Goal: Book appointment/travel/reservation

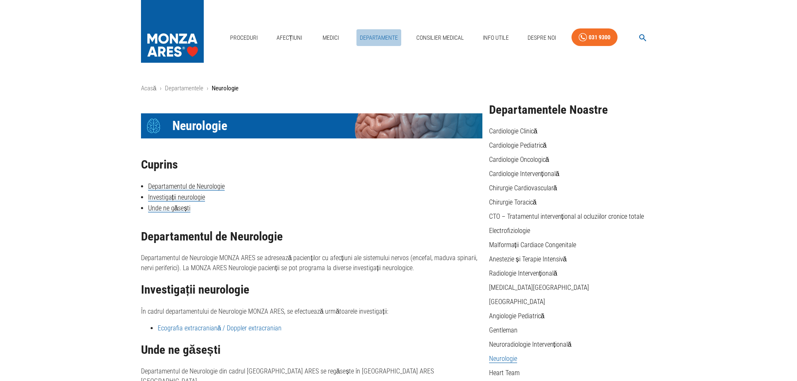
click at [387, 37] on link "Departamente" at bounding box center [379, 37] width 45 height 17
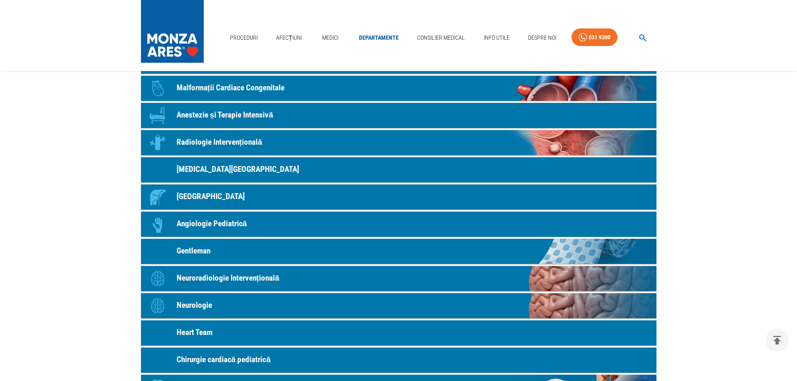
scroll to position [377, 0]
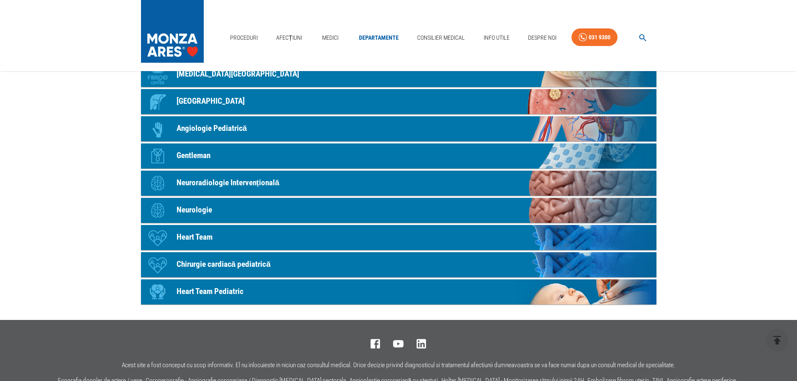
click at [190, 154] on p "Gentleman" at bounding box center [194, 156] width 34 height 12
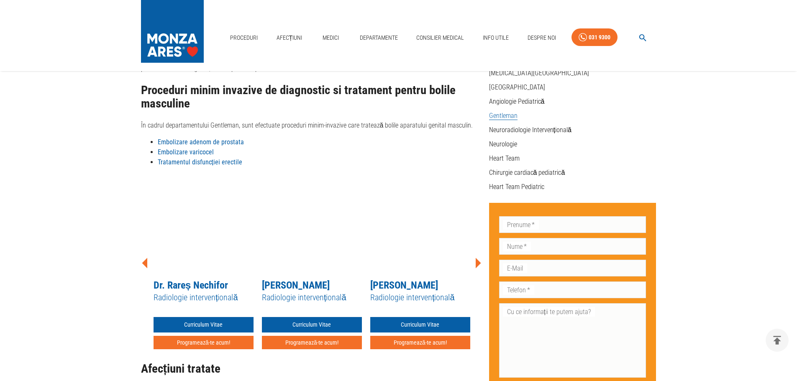
scroll to position [293, 0]
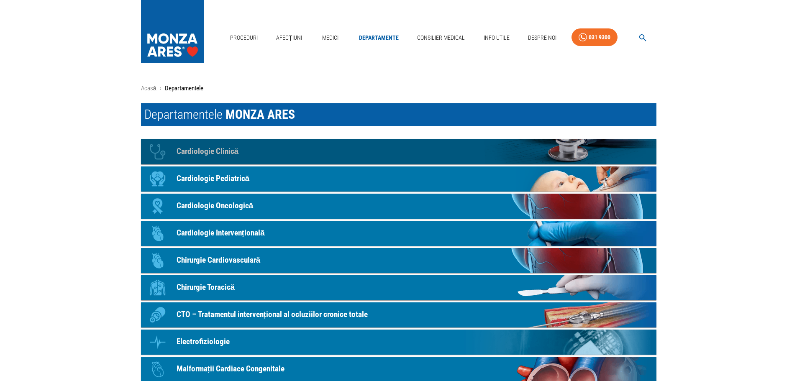
click at [193, 149] on p "Cardiologie Clinică" at bounding box center [208, 152] width 62 height 12
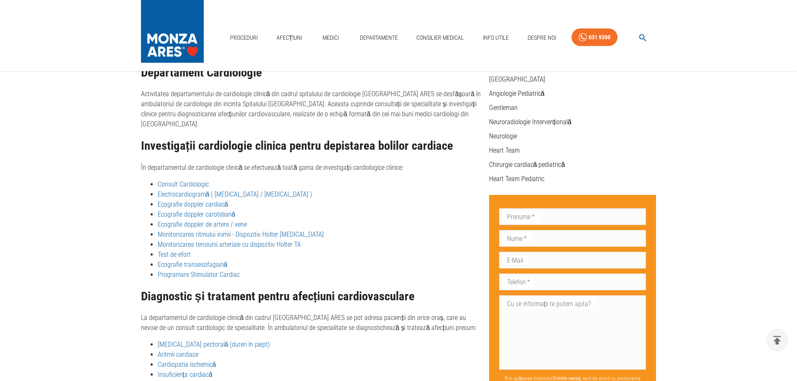
scroll to position [238, 0]
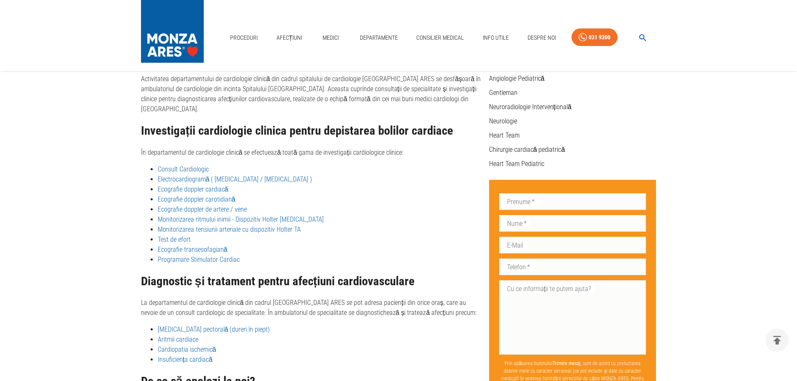
click at [203, 256] on link "Programare Stimulator Cardiac" at bounding box center [199, 260] width 82 height 8
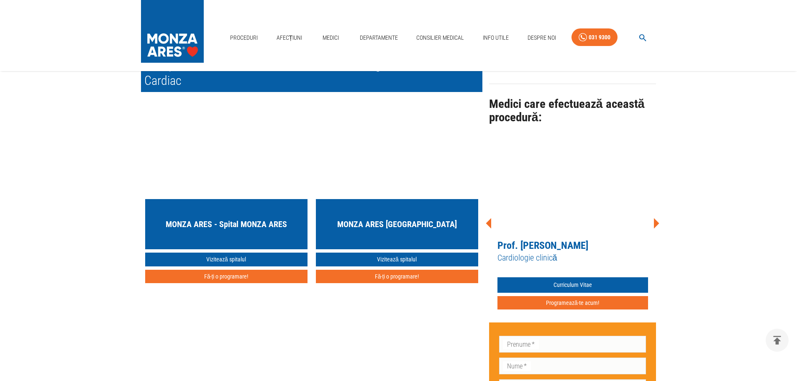
scroll to position [628, 0]
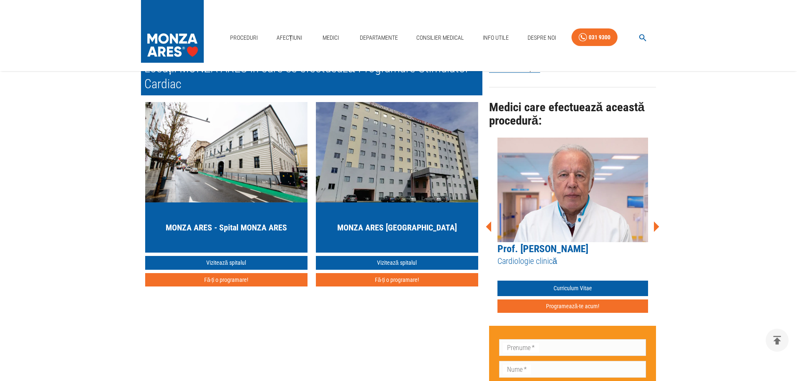
click at [658, 221] on icon at bounding box center [656, 226] width 5 height 10
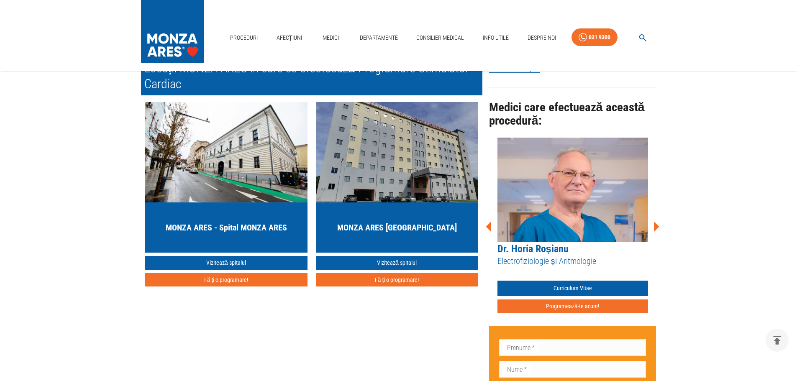
click at [657, 221] on icon at bounding box center [656, 226] width 5 height 10
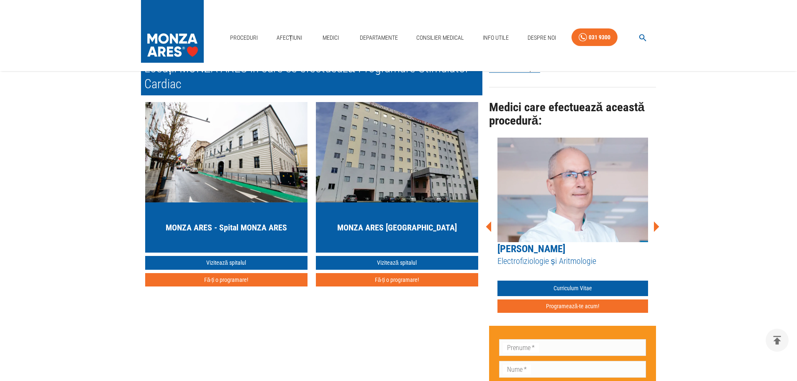
click at [657, 221] on icon at bounding box center [656, 226] width 5 height 10
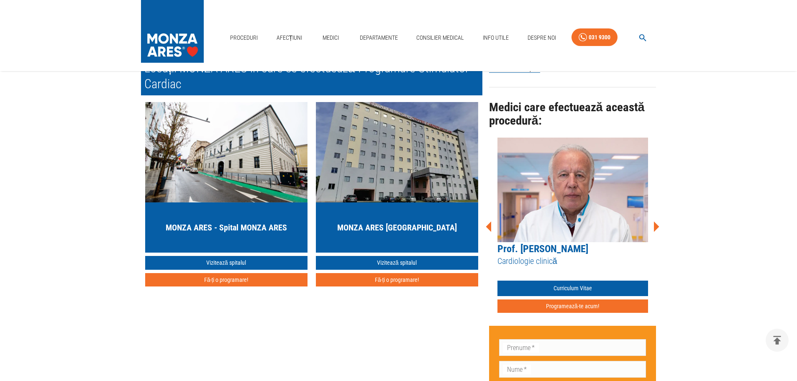
click at [653, 218] on icon at bounding box center [656, 226] width 25 height 25
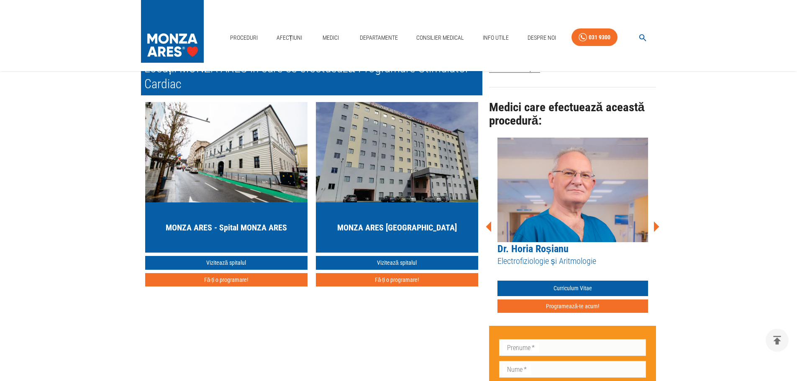
click at [657, 214] on icon at bounding box center [656, 226] width 25 height 25
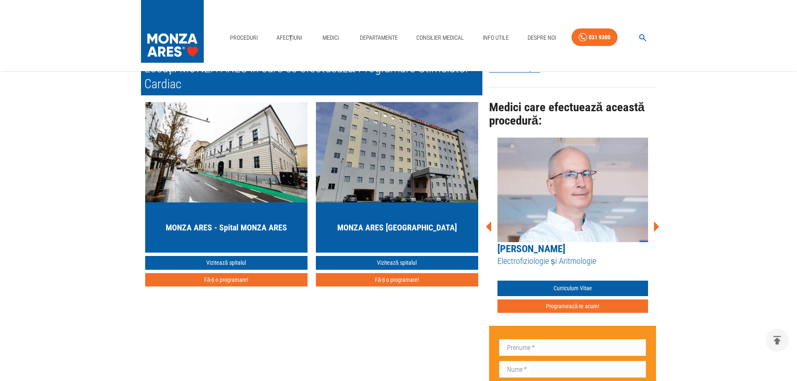
click at [657, 214] on icon at bounding box center [656, 226] width 25 height 25
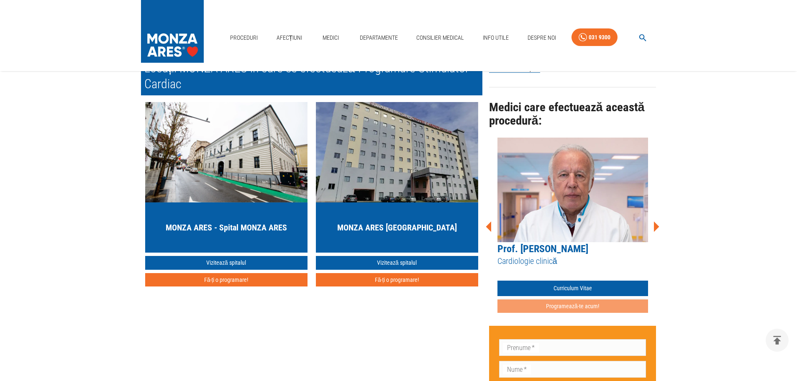
click at [601, 300] on button "Programează-te acum!" at bounding box center [573, 307] width 151 height 14
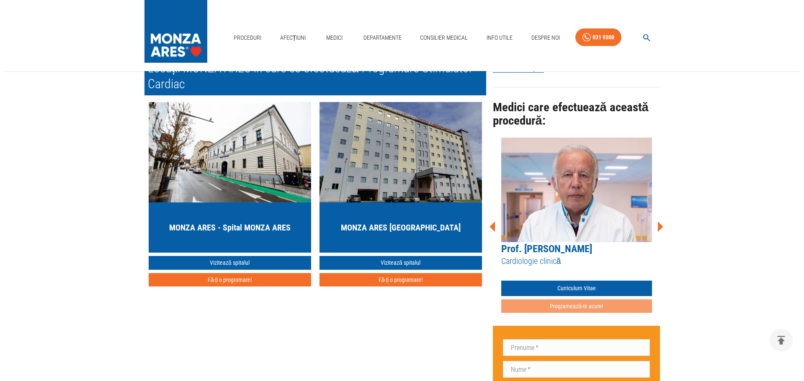
scroll to position [502, 0]
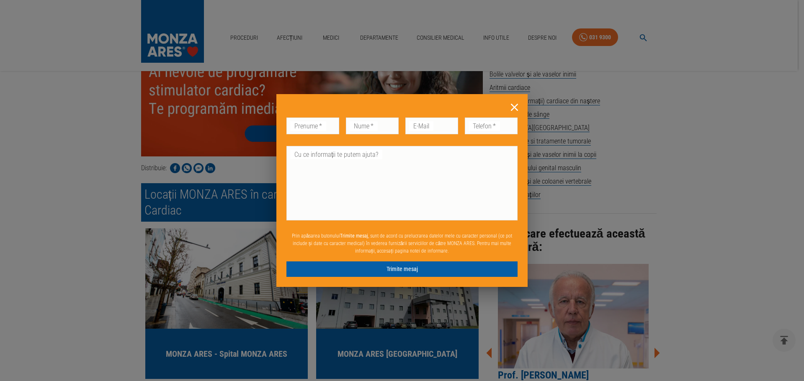
click at [515, 104] on icon at bounding box center [514, 107] width 13 height 13
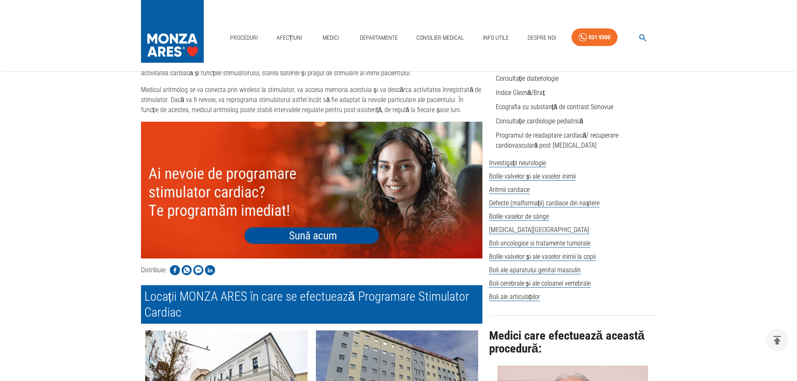
scroll to position [391, 0]
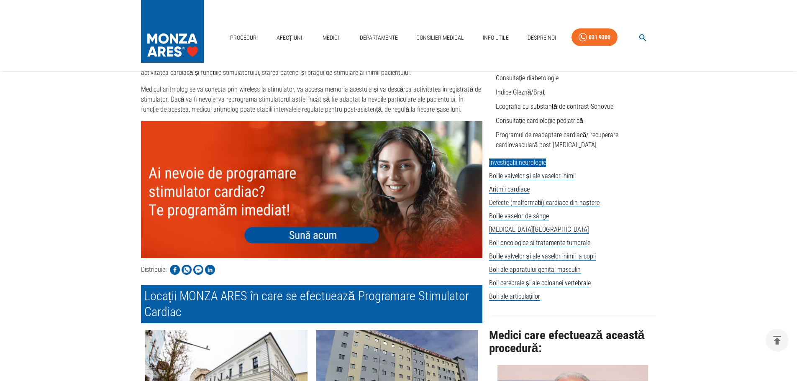
click at [525, 159] on span "Investigații neurologie" at bounding box center [517, 163] width 57 height 8
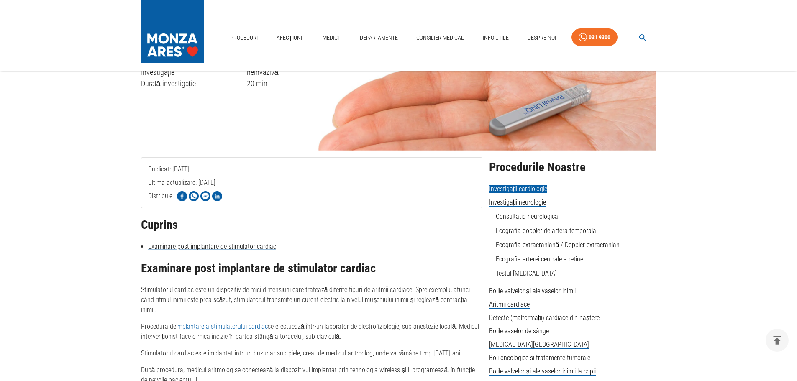
scroll to position [56, 0]
click at [527, 203] on span "Investigații neurologie" at bounding box center [517, 203] width 57 height 8
click at [526, 216] on link "Consultatia neurologica" at bounding box center [527, 217] width 62 height 8
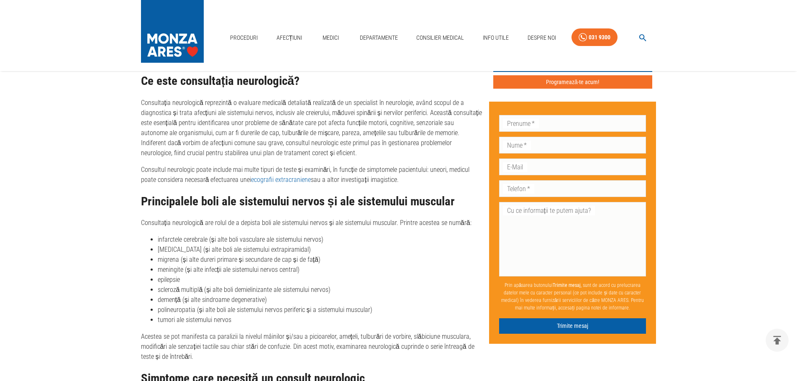
scroll to position [628, 0]
